Goal: Task Accomplishment & Management: Complete application form

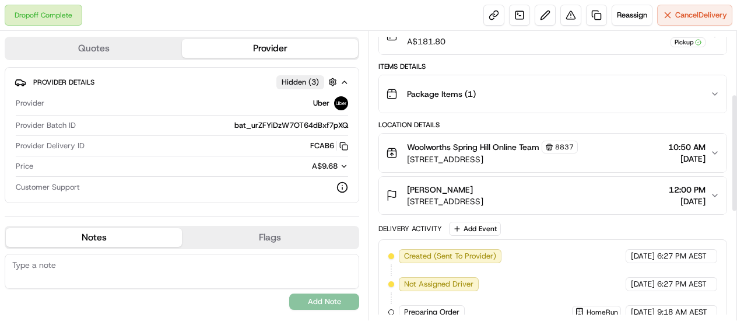
scroll to position [127, 0]
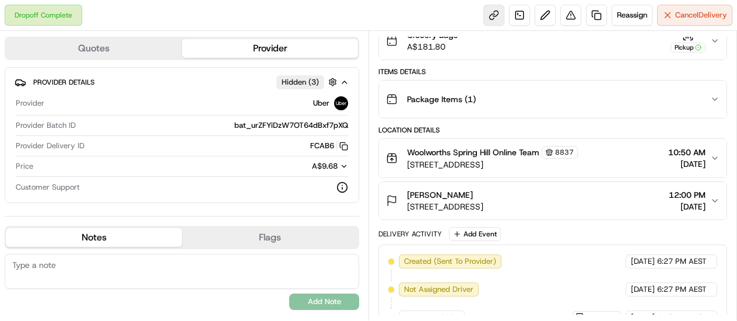
click at [492, 15] on link at bounding box center [493, 15] width 21 height 21
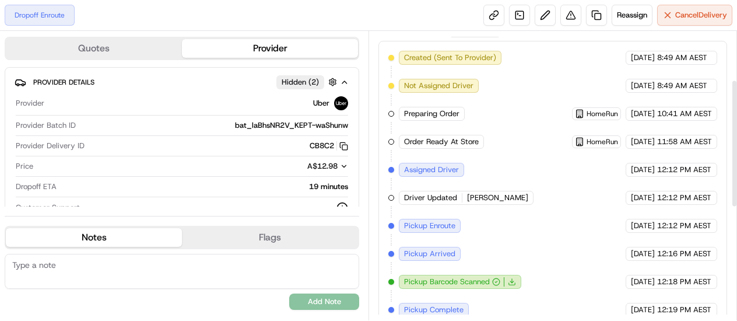
scroll to position [363, 0]
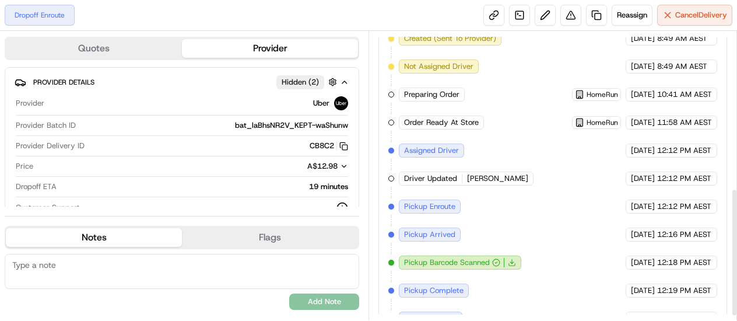
scroll to position [363, 0]
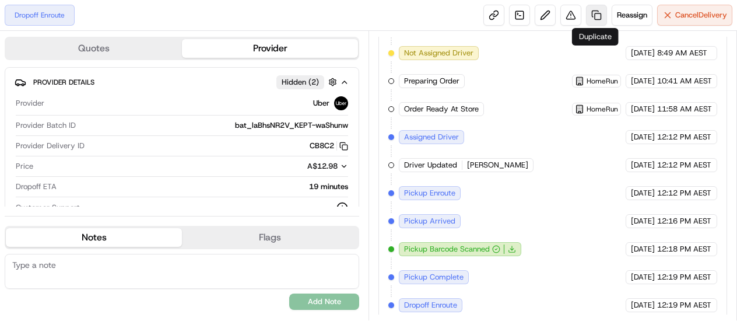
click at [595, 16] on link at bounding box center [596, 15] width 21 height 21
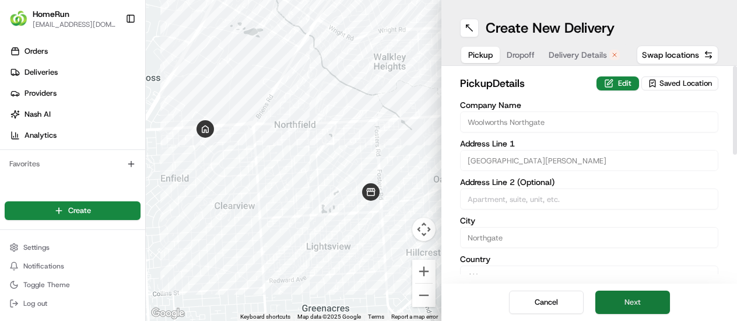
click at [639, 298] on button "Next" at bounding box center [632, 301] width 75 height 23
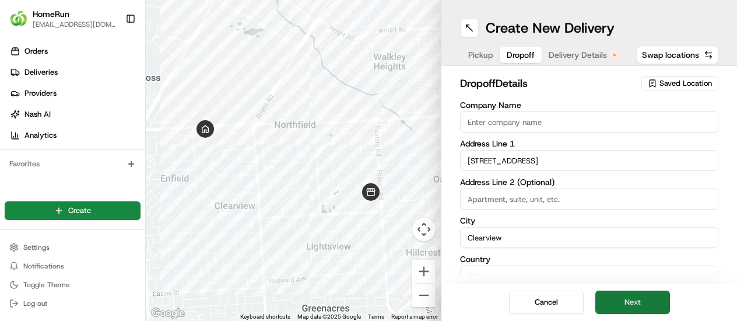
click at [638, 298] on button "Next" at bounding box center [632, 301] width 75 height 23
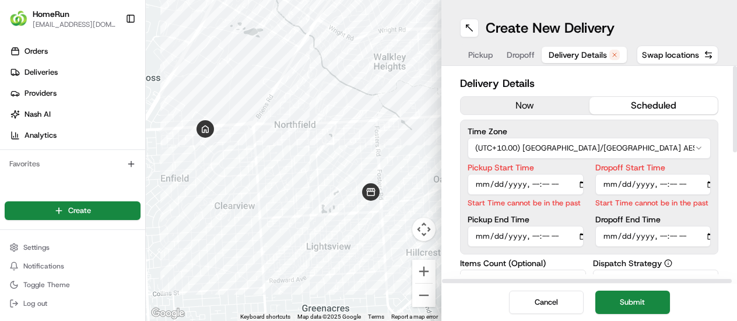
click at [548, 186] on input "Pickup Start Time" at bounding box center [525, 184] width 116 height 21
type input "2025-08-20T12:51"
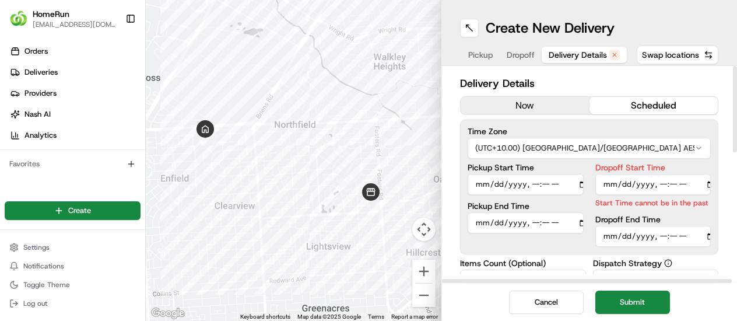
click at [673, 184] on input "Dropoff Start Time" at bounding box center [653, 184] width 116 height 21
type input "2025-08-20T12:52"
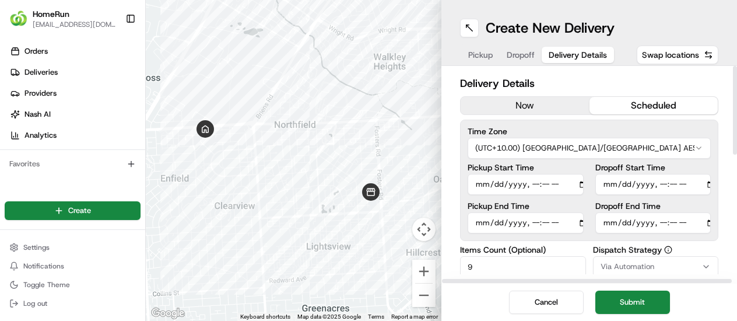
click at [661, 235] on div "Time Zone (UTC+10.00) Australia/Sydney AEST Pickup Start Time Pickup End Time D…" at bounding box center [589, 179] width 258 height 121
type input "2025-08-20T12:55"
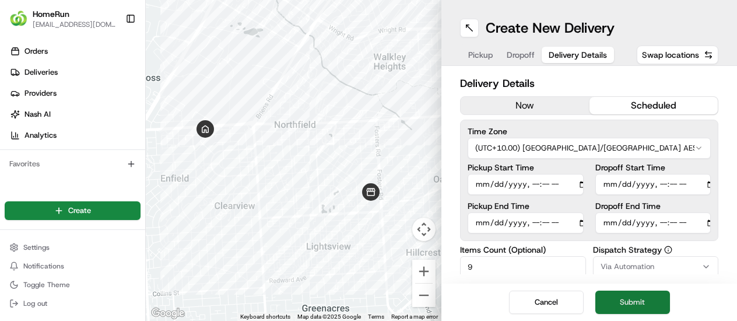
click at [654, 301] on button "Submit" at bounding box center [632, 301] width 75 height 23
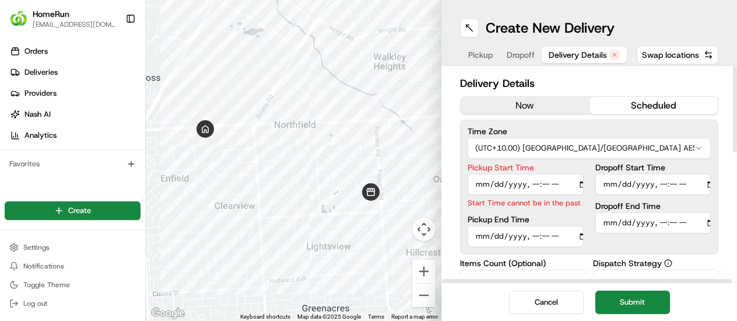
click at [551, 181] on input "Pickup Start Time" at bounding box center [525, 184] width 116 height 21
click at [550, 184] on input "Pickup Start Time" at bounding box center [525, 184] width 116 height 21
type input "2025-08-20T12:53"
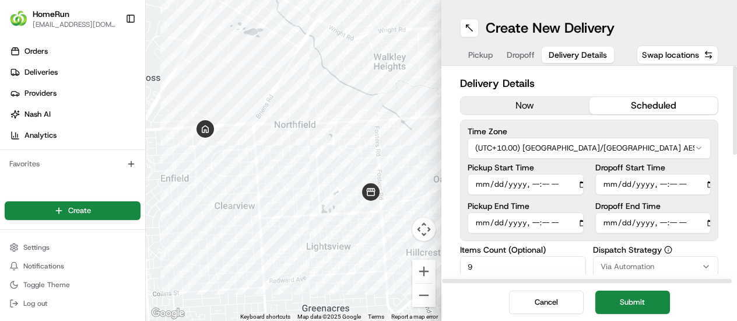
click at [676, 184] on input "Dropoff Start Time" at bounding box center [653, 184] width 116 height 21
type input "2025-08-20T12:54"
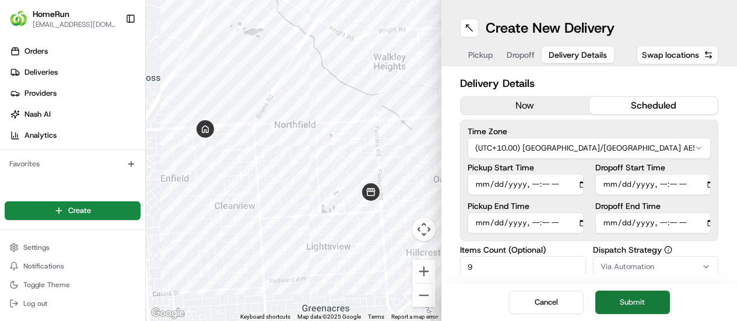
click at [635, 300] on button "Submit" at bounding box center [632, 301] width 75 height 23
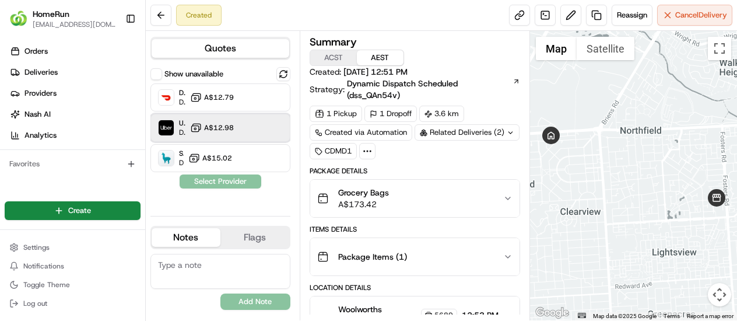
click at [244, 126] on div "Uber Dropoff ETA 38 minutes A$12.98" at bounding box center [220, 128] width 140 height 28
click at [223, 182] on button "Assign Provider" at bounding box center [220, 181] width 83 height 14
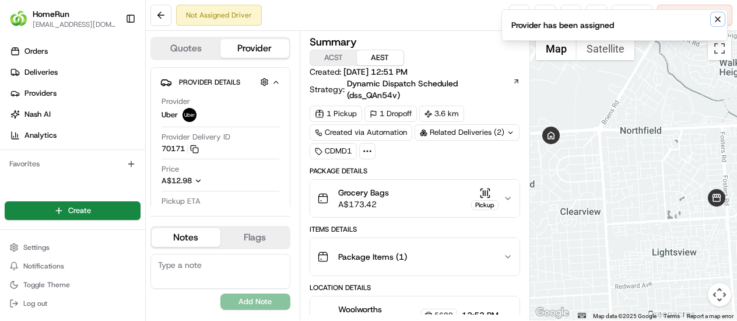
click at [719, 18] on icon "Notifications (F8)" at bounding box center [717, 19] width 5 height 5
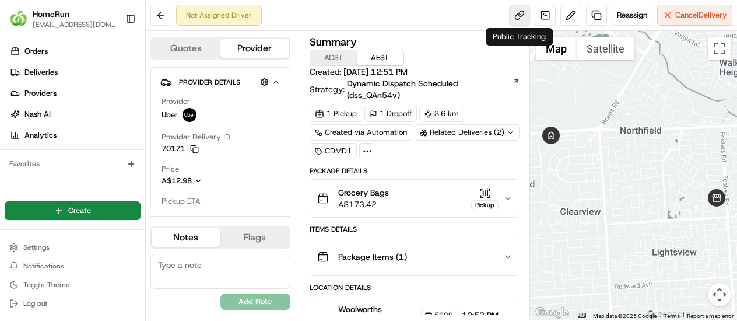
click at [516, 18] on link at bounding box center [519, 15] width 21 height 21
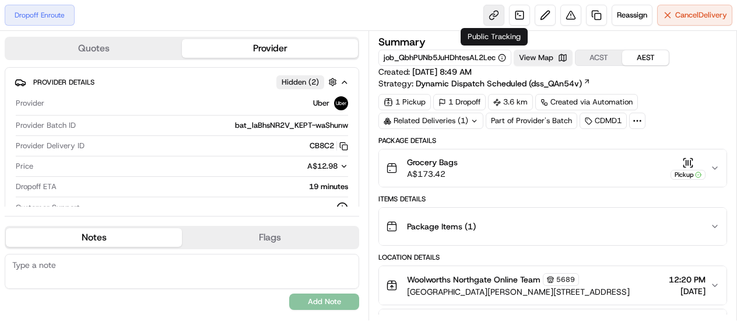
click at [492, 15] on link at bounding box center [493, 15] width 21 height 21
